Goal: Navigation & Orientation: Find specific page/section

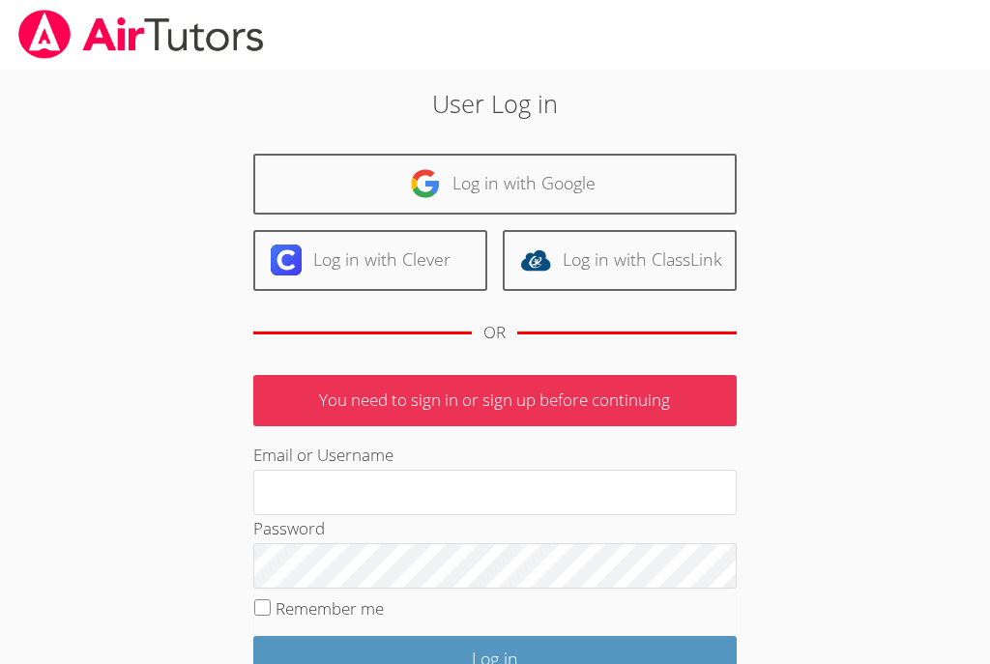
scroll to position [279, 0]
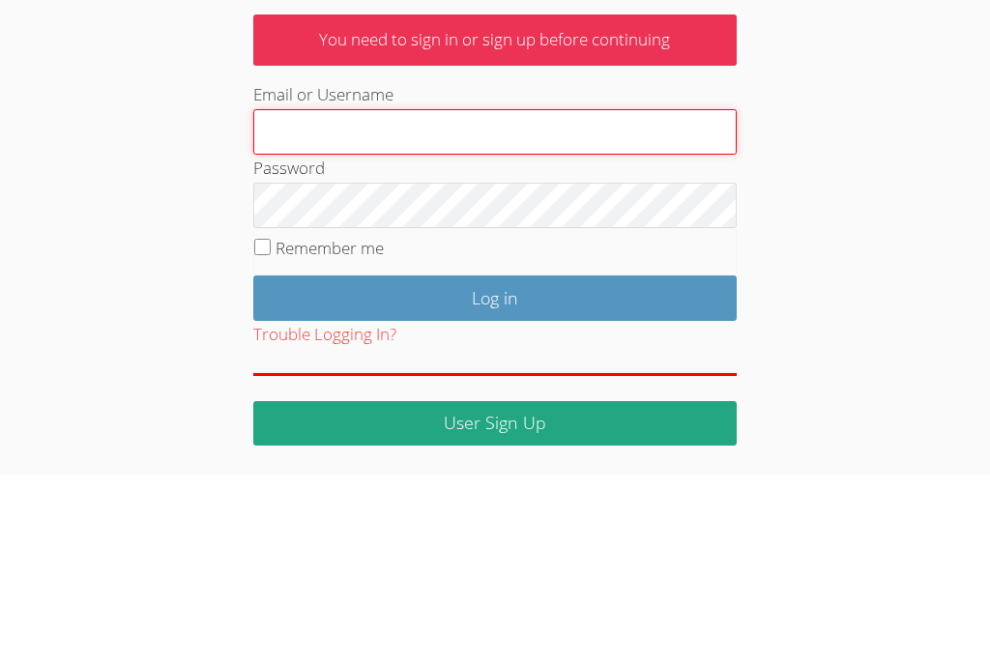
type input "serviceshoff@gmail.com"
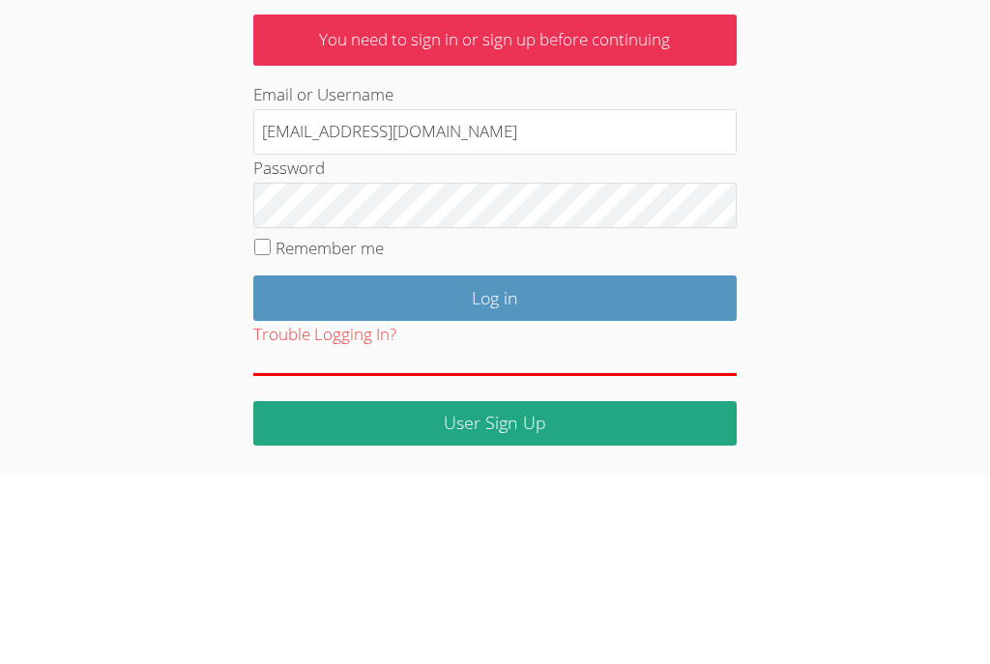
click at [494, 465] on input "Log in" at bounding box center [494, 487] width 483 height 45
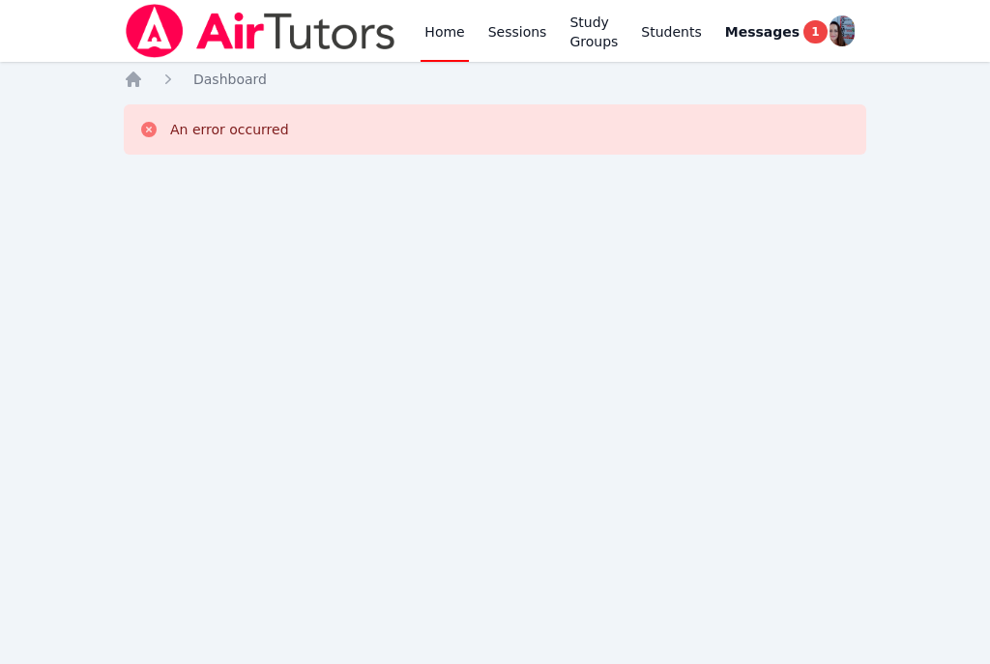
click at [134, 86] on icon "Breadcrumb" at bounding box center [133, 79] width 19 height 19
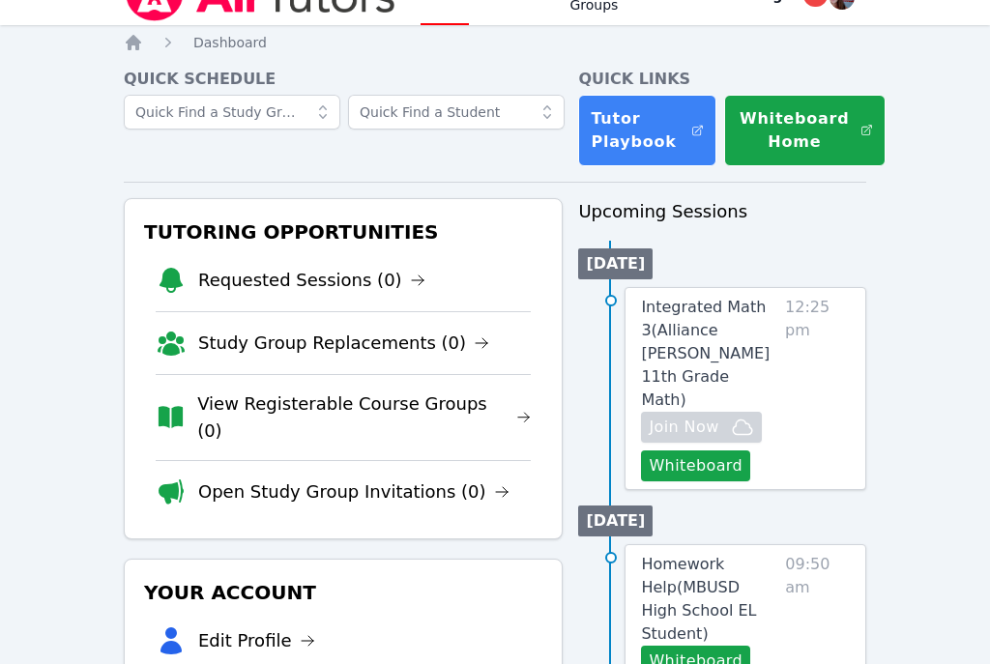
scroll to position [34, 0]
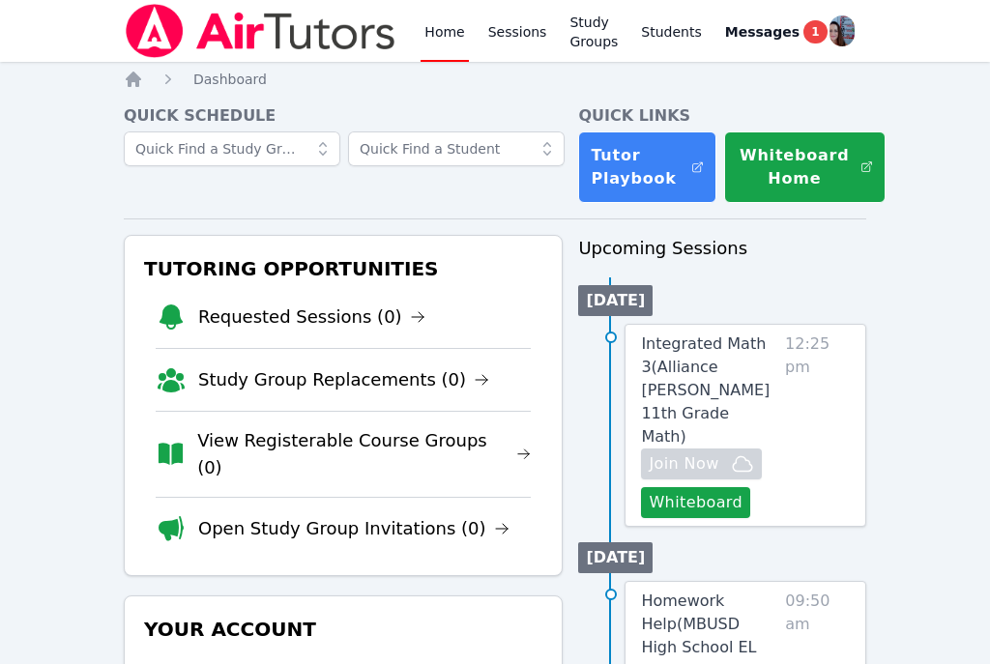
click at [818, 170] on button "Whiteboard Home" at bounding box center [805, 167] width 162 height 72
